Goal: Find specific page/section: Find specific page/section

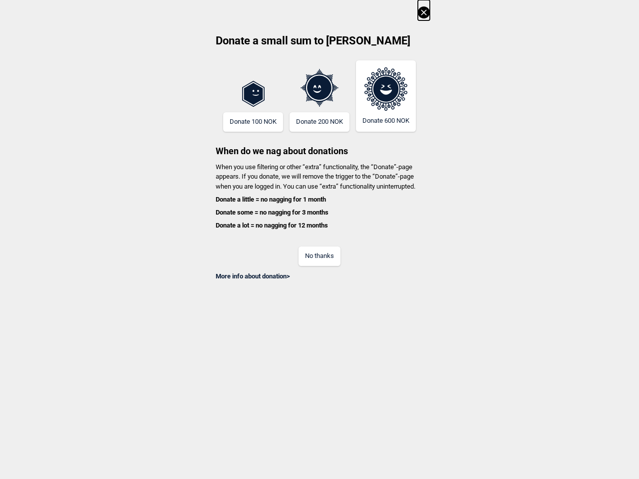
click at [320, 240] on div "No thanks" at bounding box center [319, 250] width 221 height 32
click at [424, 10] on icon at bounding box center [424, 12] width 12 height 12
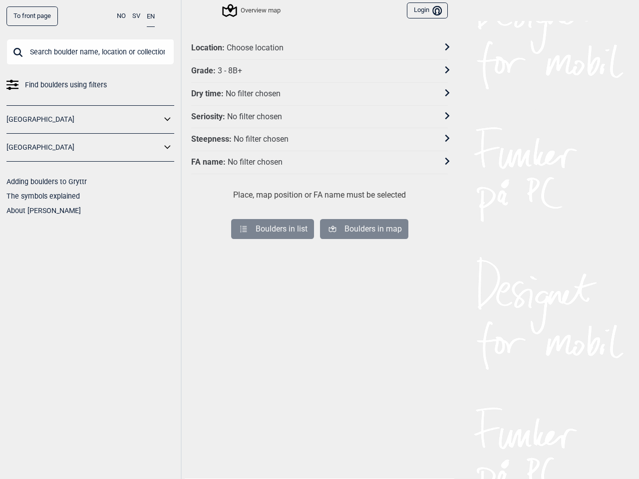
click at [253, 96] on div "No filter chosen" at bounding box center [253, 94] width 55 height 10
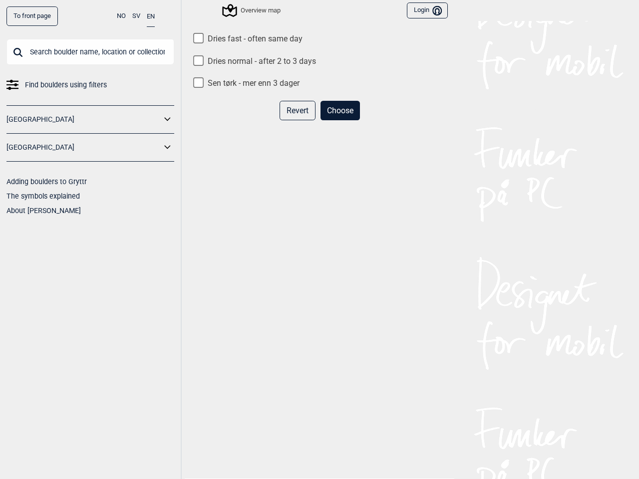
click at [253, 122] on div "Revert Choose" at bounding box center [319, 114] width 257 height 27
click at [320, 90] on div "Dries fast - often same day Dries normal - after 2 to 3 days Sen tørk - mer enn…" at bounding box center [319, 262] width 257 height 457
click at [320, 122] on div "Revert Choose" at bounding box center [319, 114] width 257 height 27
click at [386, 96] on div "Dries fast - often same day Dries normal - after 2 to 3 days Sen tørk - mer enn…" at bounding box center [319, 262] width 257 height 457
click at [320, 200] on div "Dries fast - often same day Dries normal - after 2 to 3 days Sen tørk - mer enn…" at bounding box center [319, 262] width 257 height 457
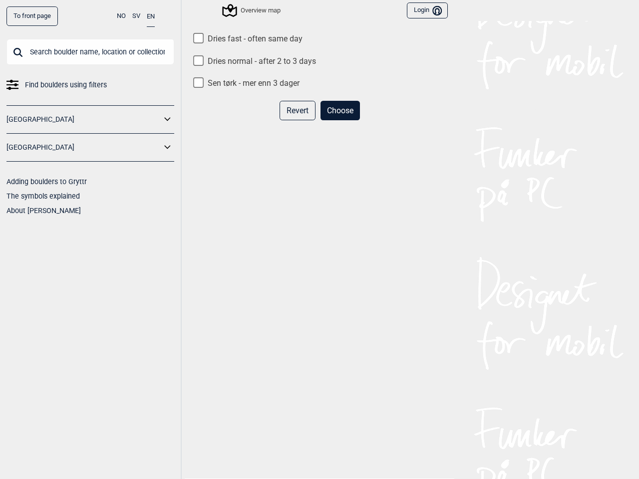
click at [320, 213] on div "Dries fast - often same day Dries normal - after 2 to 3 days Sen tørk - mer enn…" at bounding box center [319, 262] width 257 height 457
click at [320, 226] on div "Dries fast - often same day Dries normal - after 2 to 3 days Sen tørk - mer enn…" at bounding box center [319, 262] width 257 height 457
